Goal: Task Accomplishment & Management: Use online tool/utility

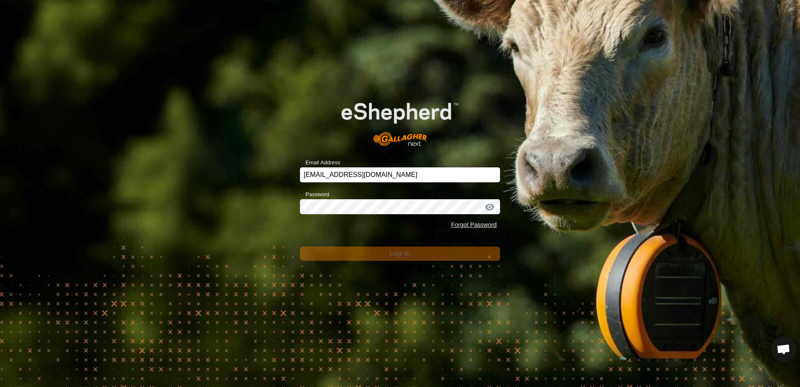
click at [233, 247] on div "Email Address [EMAIL_ADDRESS][DOMAIN_NAME] Password Forgot Password Log In" at bounding box center [400, 193] width 800 height 387
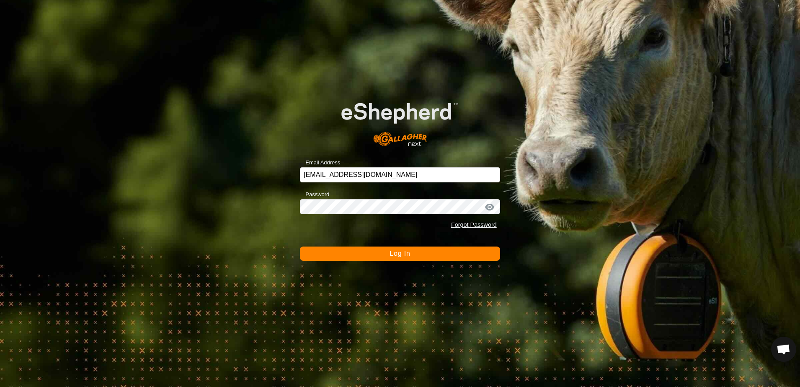
click at [371, 256] on button "Log In" at bounding box center [400, 253] width 200 height 14
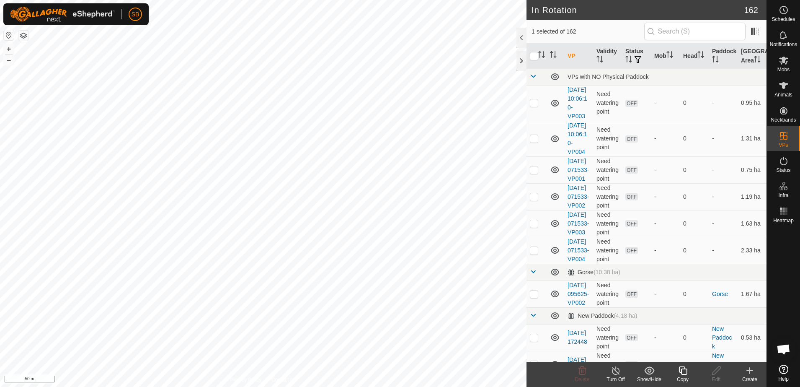
click at [683, 369] on icon at bounding box center [683, 370] width 8 height 8
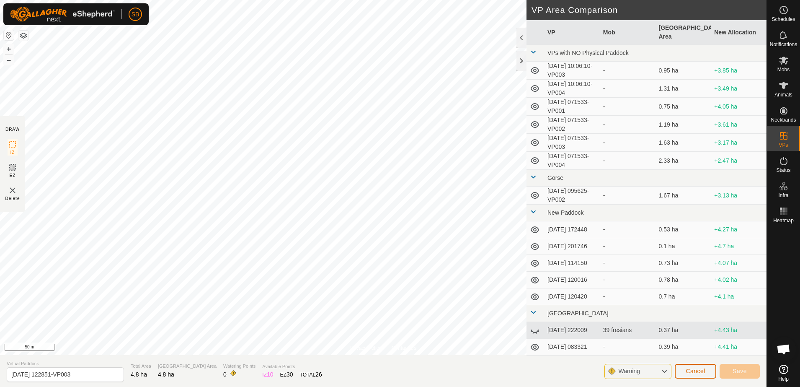
click at [694, 371] on span "Cancel" at bounding box center [696, 371] width 20 height 7
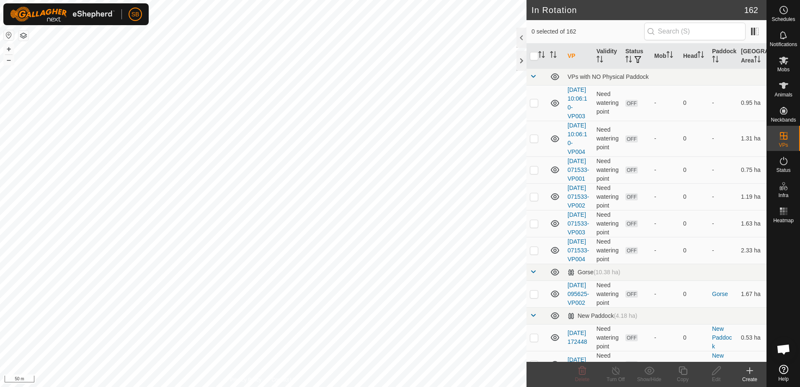
click at [748, 371] on icon at bounding box center [750, 370] width 10 height 10
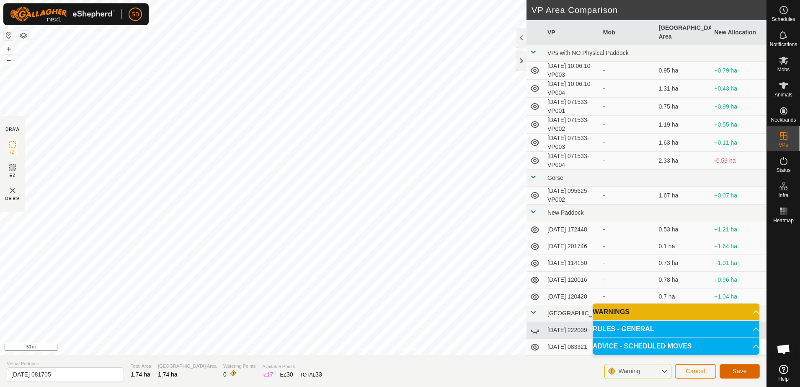
click at [732, 368] on button "Save" at bounding box center [740, 371] width 40 height 15
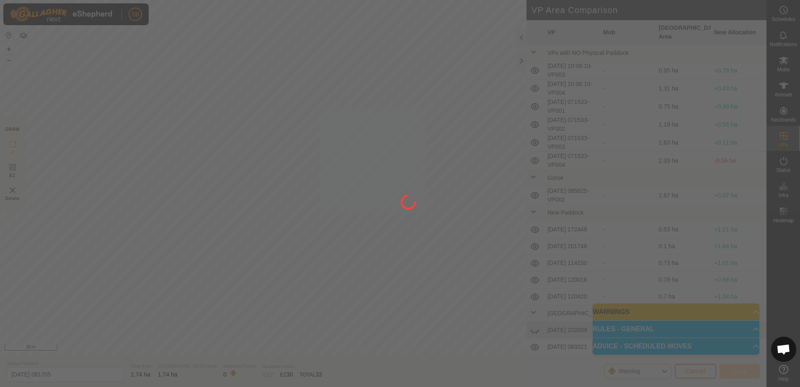
click at [676, 233] on div at bounding box center [400, 193] width 800 height 387
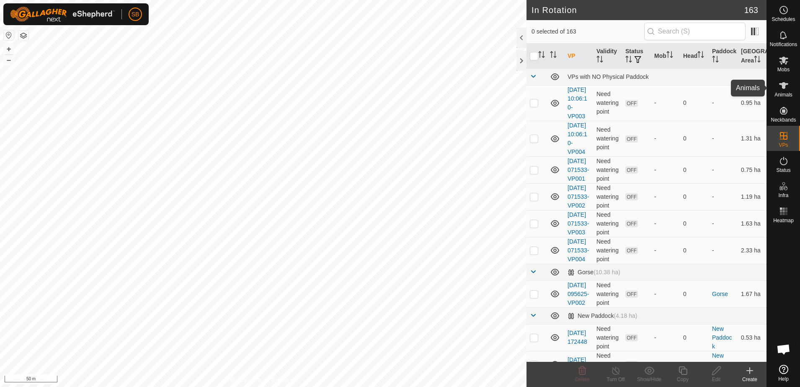
click at [792, 79] on div "Animals" at bounding box center [783, 87] width 33 height 25
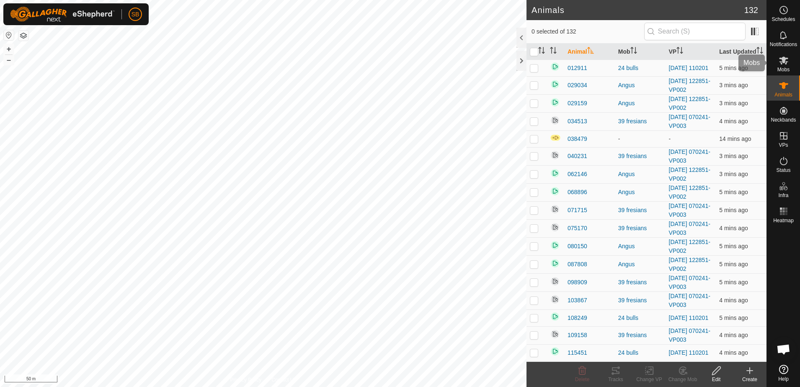
click at [780, 67] on span "Mobs" at bounding box center [784, 69] width 12 height 5
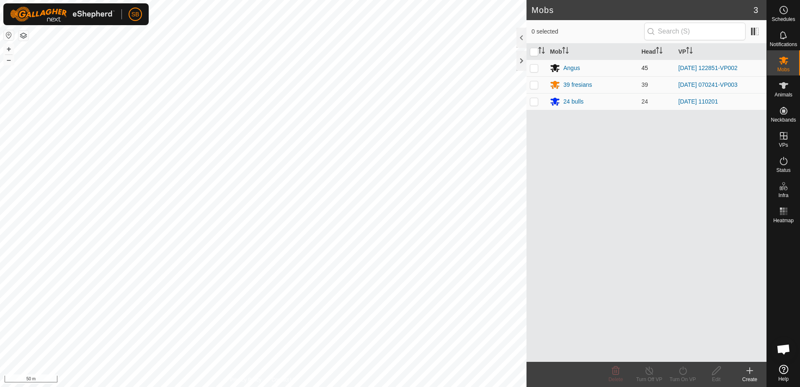
click at [536, 68] on p-checkbox at bounding box center [534, 68] width 8 height 7
checkbox input "true"
click at [688, 371] on icon at bounding box center [683, 370] width 10 height 10
click at [688, 351] on link "Now" at bounding box center [708, 352] width 83 height 17
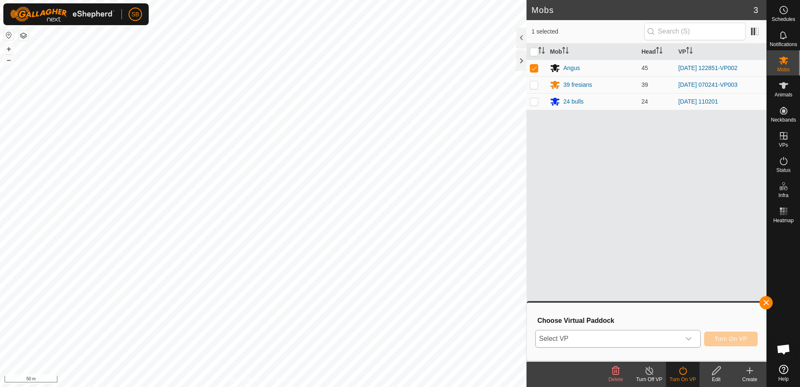
click at [687, 346] on div "dropdown trigger" at bounding box center [689, 338] width 17 height 17
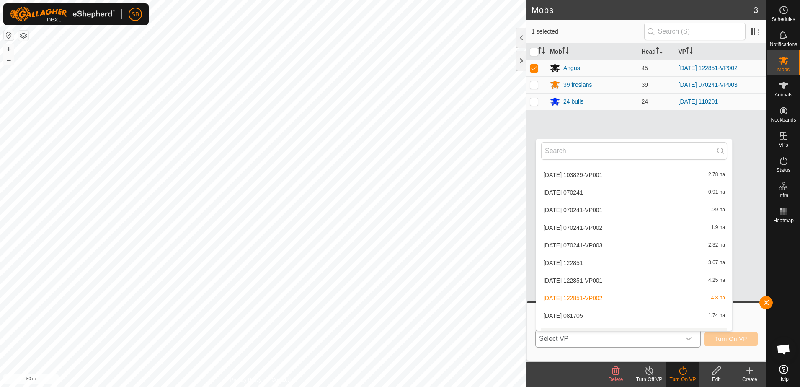
scroll to position [1624, 0]
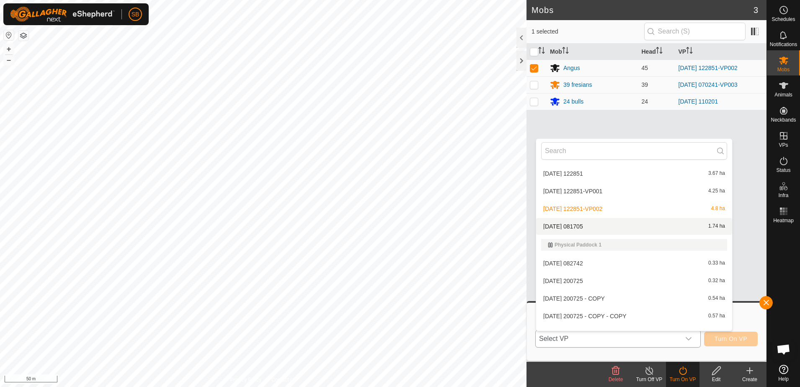
click at [604, 230] on li "[DATE] 081705 1.74 ha" at bounding box center [634, 226] width 196 height 17
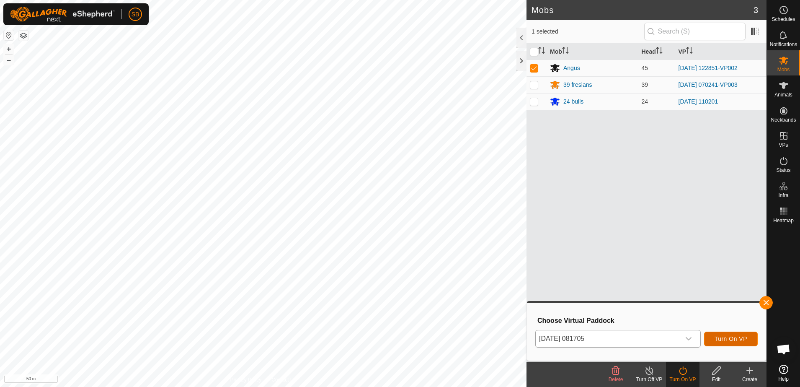
click at [741, 335] on span "Turn On VP" at bounding box center [731, 338] width 33 height 7
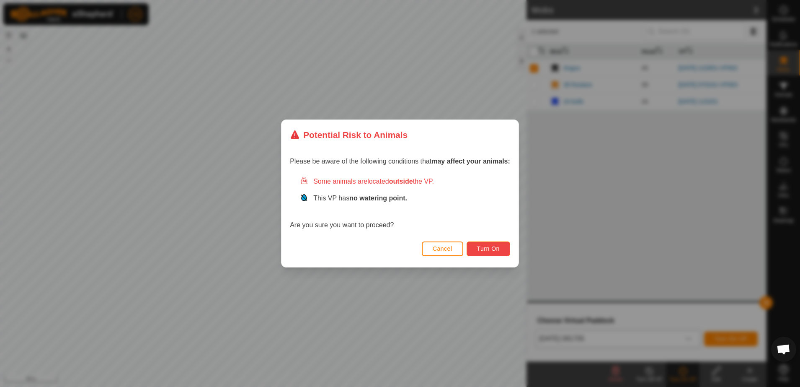
click at [474, 241] on button "Turn On" at bounding box center [489, 248] width 44 height 15
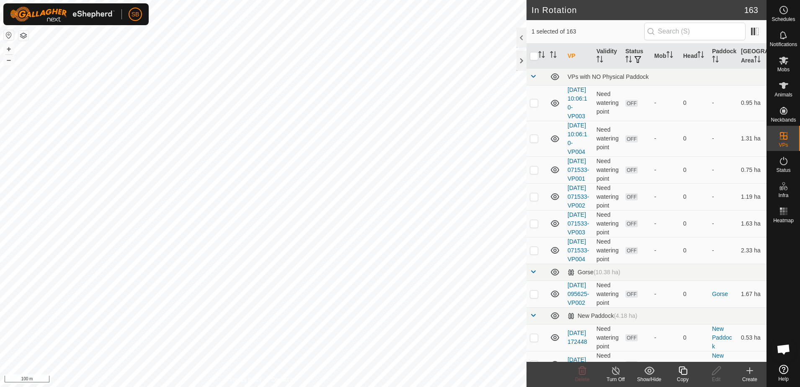
click at [683, 373] on icon at bounding box center [683, 370] width 10 height 10
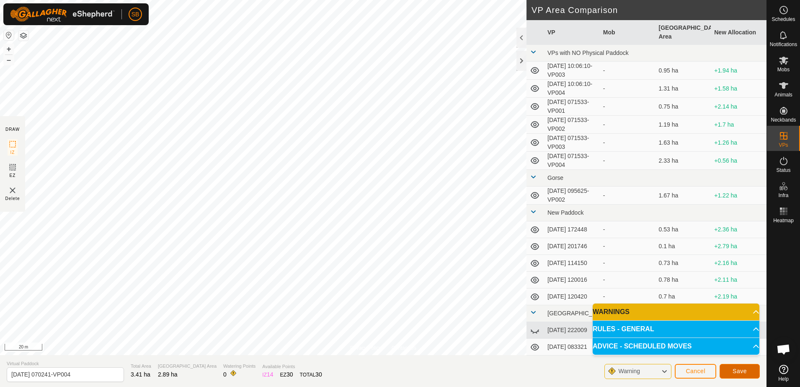
click at [736, 369] on span "Save" at bounding box center [740, 371] width 14 height 7
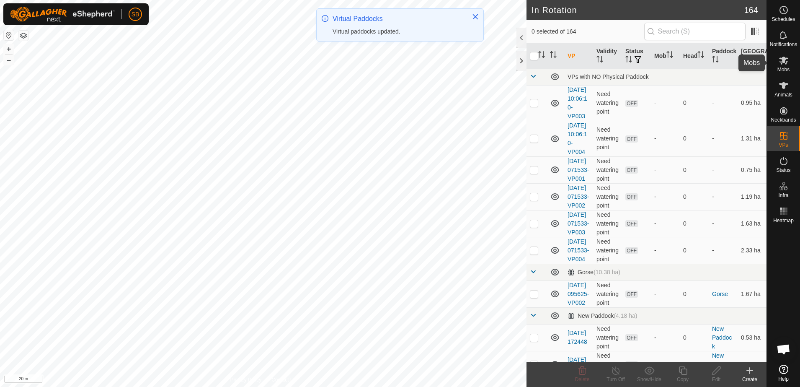
click at [787, 63] on icon at bounding box center [783, 61] width 9 height 8
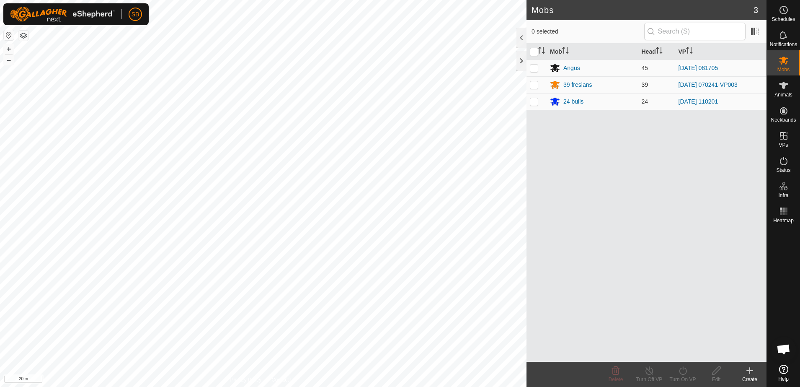
click at [535, 85] on p-checkbox at bounding box center [534, 84] width 8 height 7
checkbox input "true"
click at [686, 371] on icon at bounding box center [683, 370] width 8 height 8
click at [683, 352] on link "Now" at bounding box center [708, 352] width 83 height 17
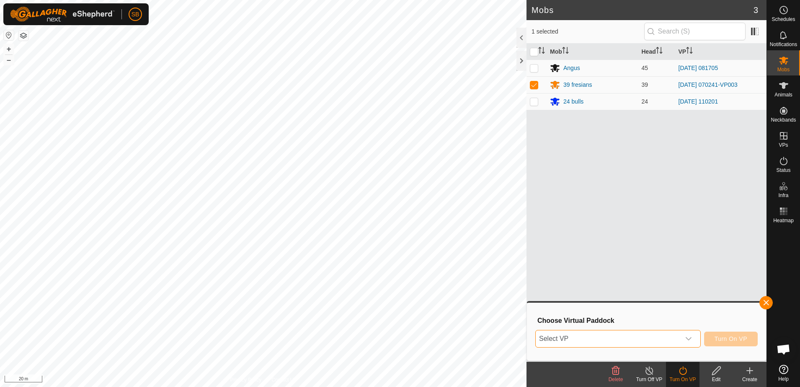
click at [672, 344] on span "Select VP" at bounding box center [608, 338] width 145 height 17
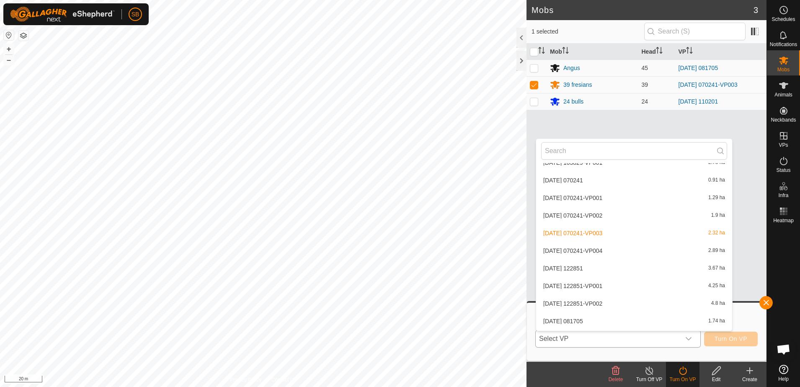
scroll to position [1571, 0]
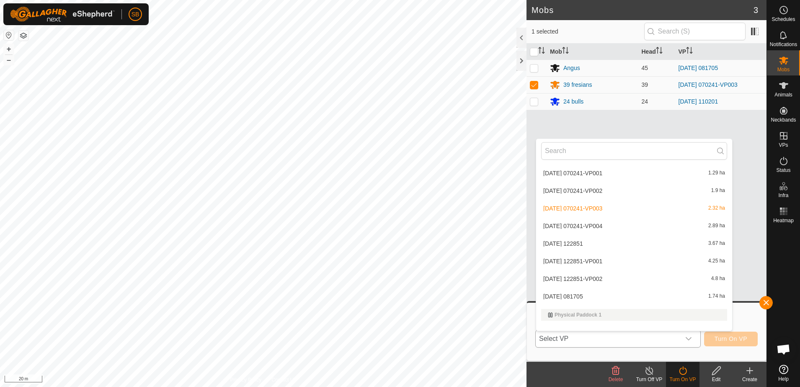
click at [621, 229] on li "[DATE] 070241-VP004 2.89 ha" at bounding box center [634, 225] width 196 height 17
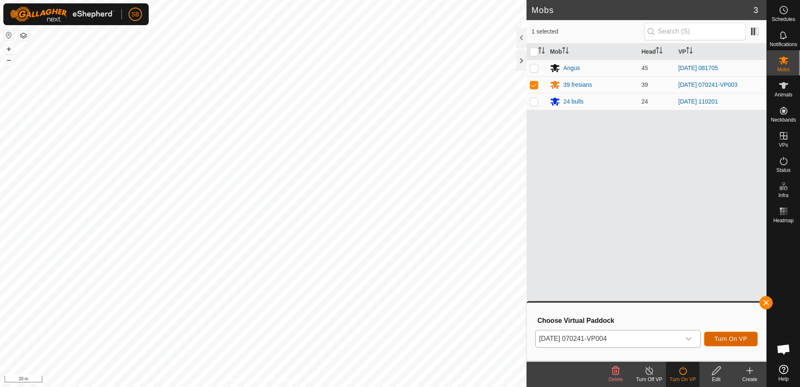
click at [724, 337] on span "Turn On VP" at bounding box center [731, 338] width 33 height 7
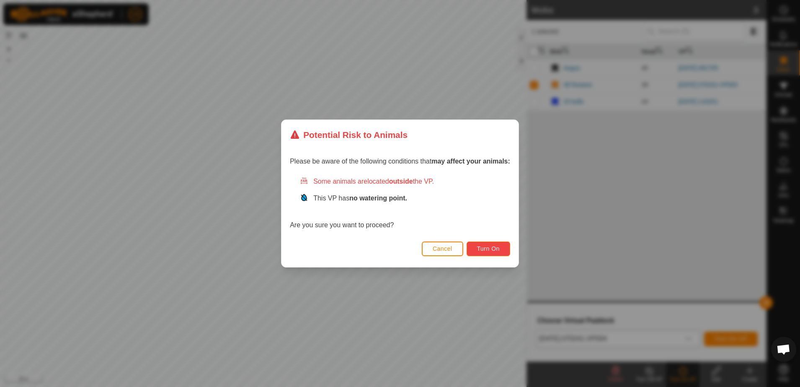
click at [494, 251] on span "Turn On" at bounding box center [488, 248] width 23 height 7
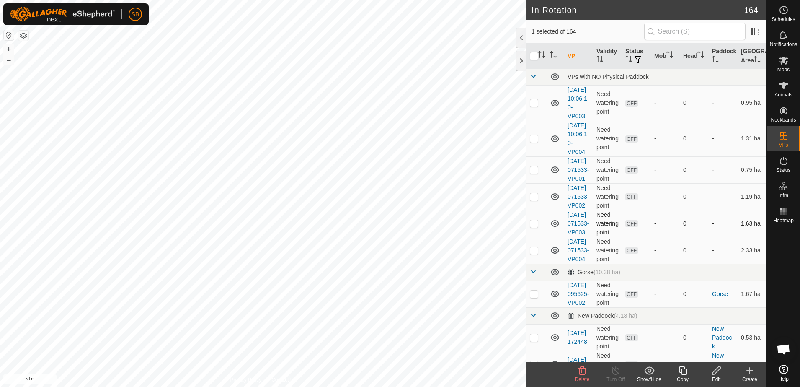
checkbox input "true"
checkbox input "false"
checkbox input "true"
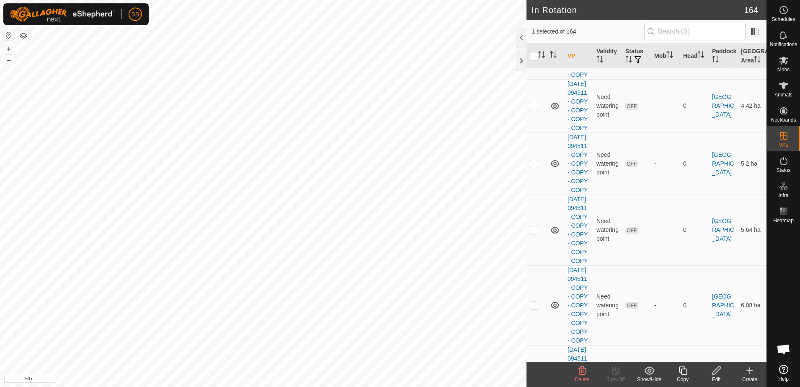
scroll to position [909, 0]
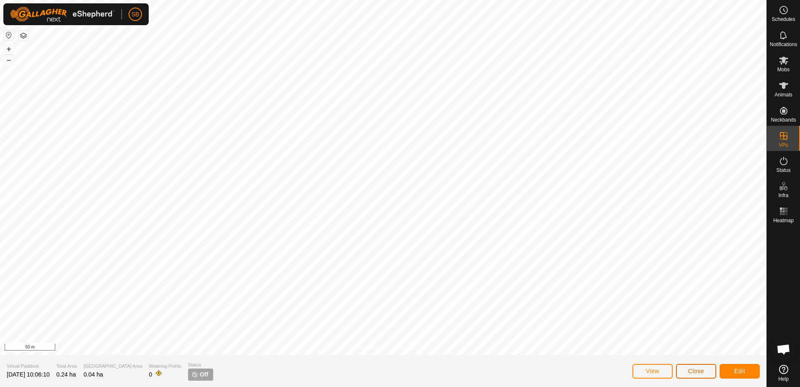
click at [702, 374] on button "Close" at bounding box center [696, 371] width 40 height 15
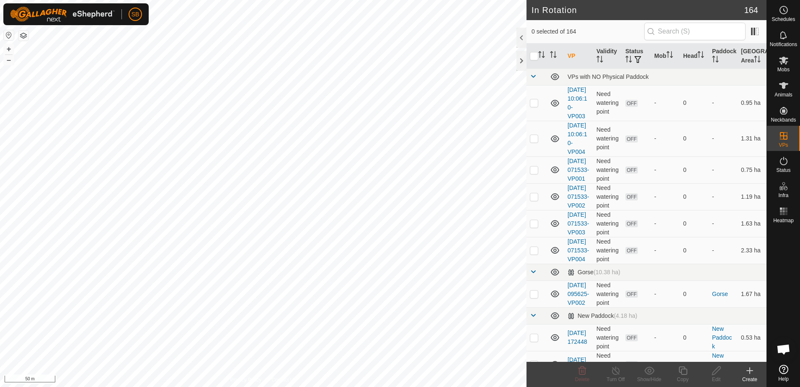
click at [749, 370] on icon at bounding box center [750, 370] width 6 height 0
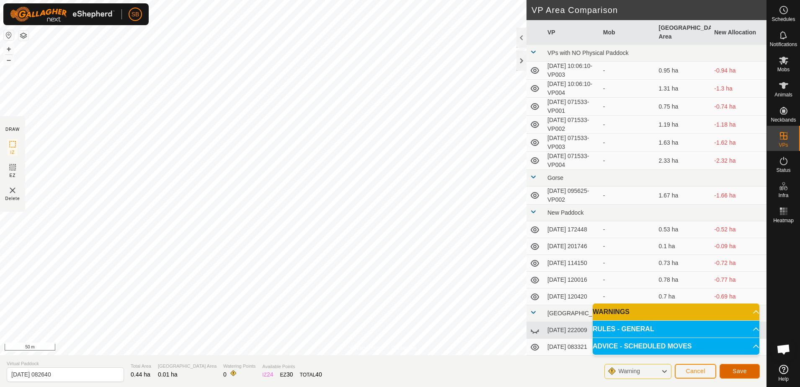
click at [742, 369] on span "Save" at bounding box center [740, 371] width 14 height 7
